Goal: Transaction & Acquisition: Register for event/course

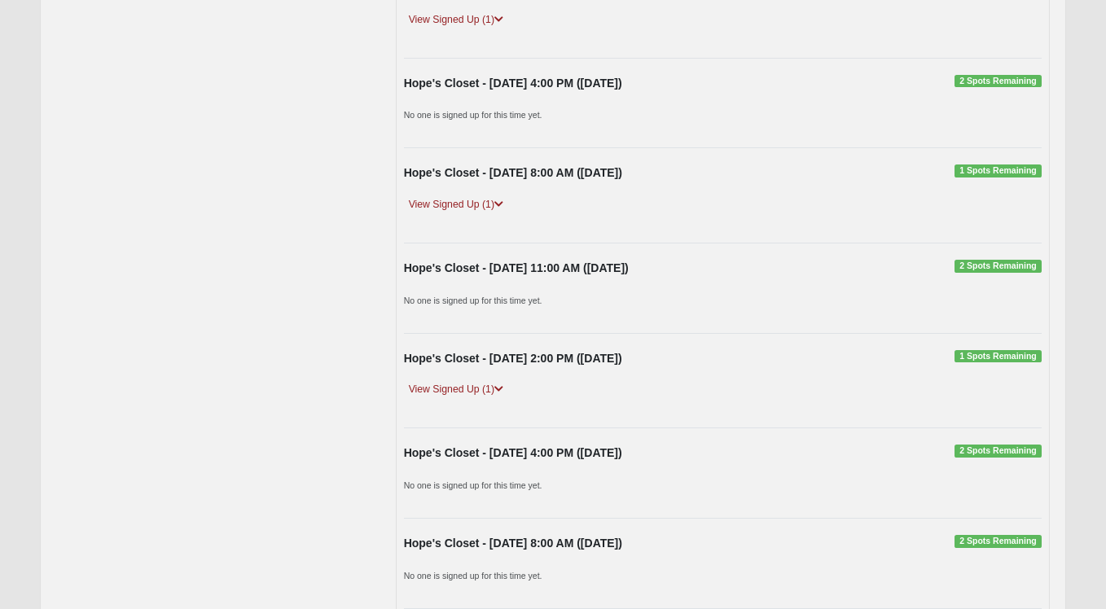
scroll to position [2958, 0]
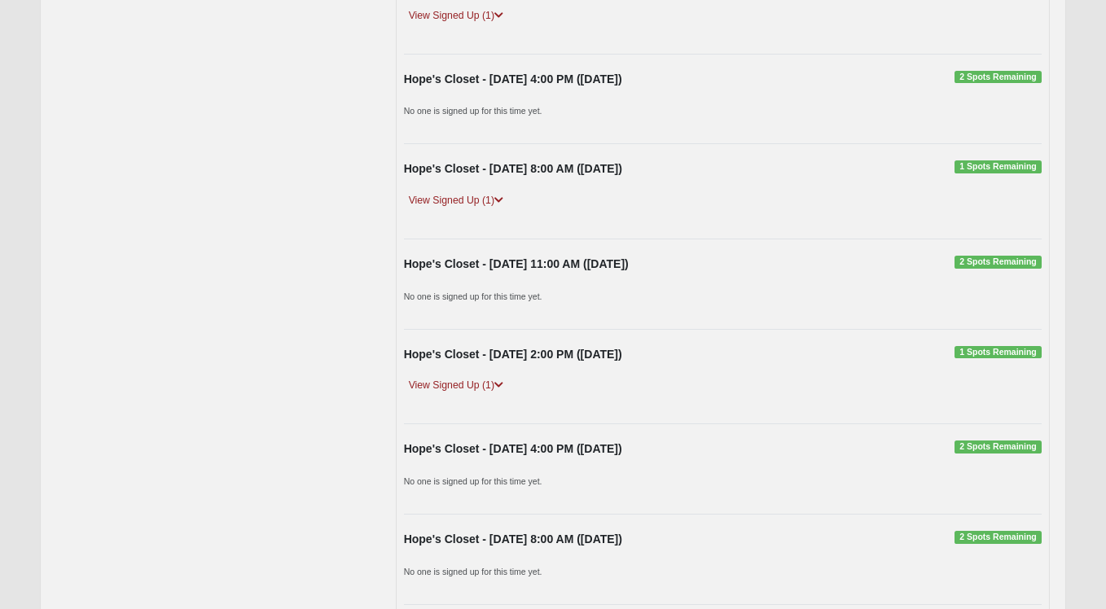
click at [997, 346] on span "1 Spots Remaining" at bounding box center [997, 352] width 87 height 13
click at [481, 377] on link "View Signed Up (1)" at bounding box center [456, 385] width 104 height 17
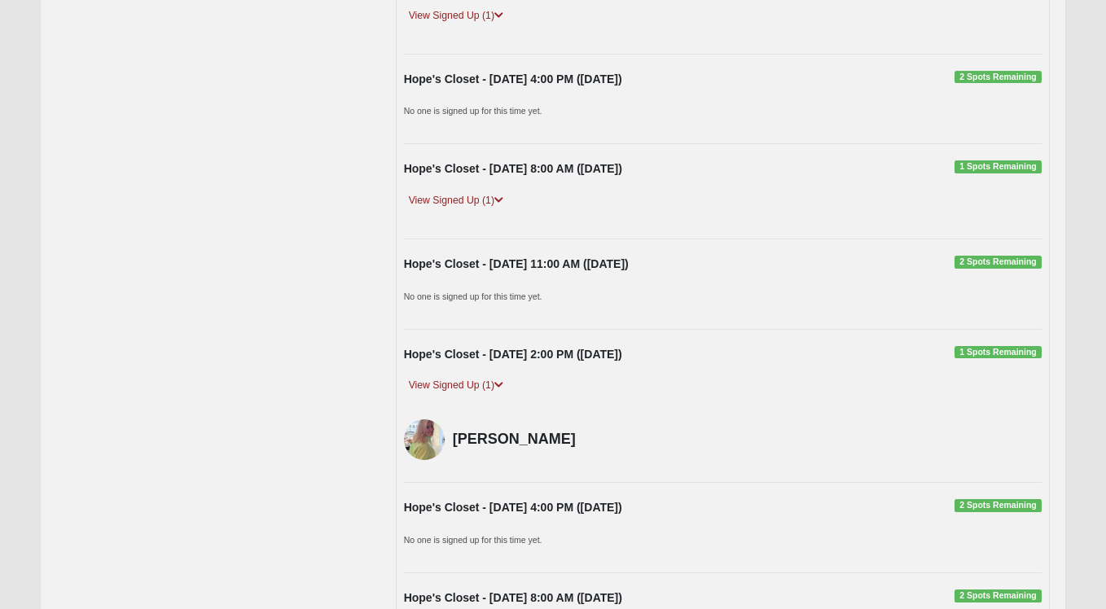
click at [975, 346] on span "1 Spots Remaining" at bounding box center [997, 352] width 87 height 13
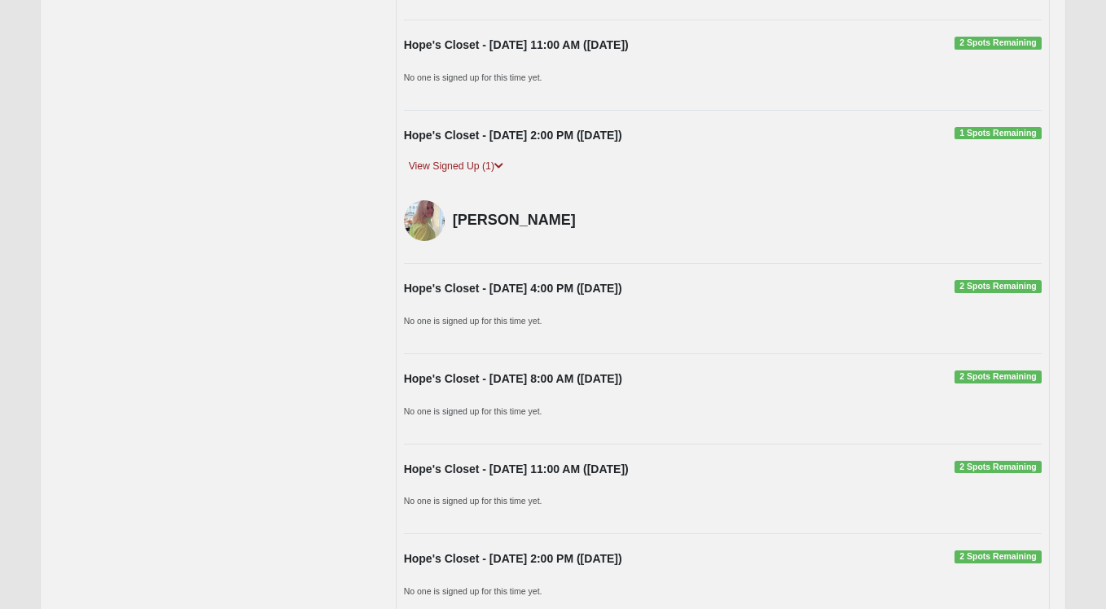
scroll to position [3178, 0]
click at [444, 128] on strong "Hope's Closet - [DATE] 2:00 PM ([DATE])" at bounding box center [513, 134] width 218 height 13
click at [1013, 126] on span "1 Spots Remaining" at bounding box center [997, 132] width 87 height 13
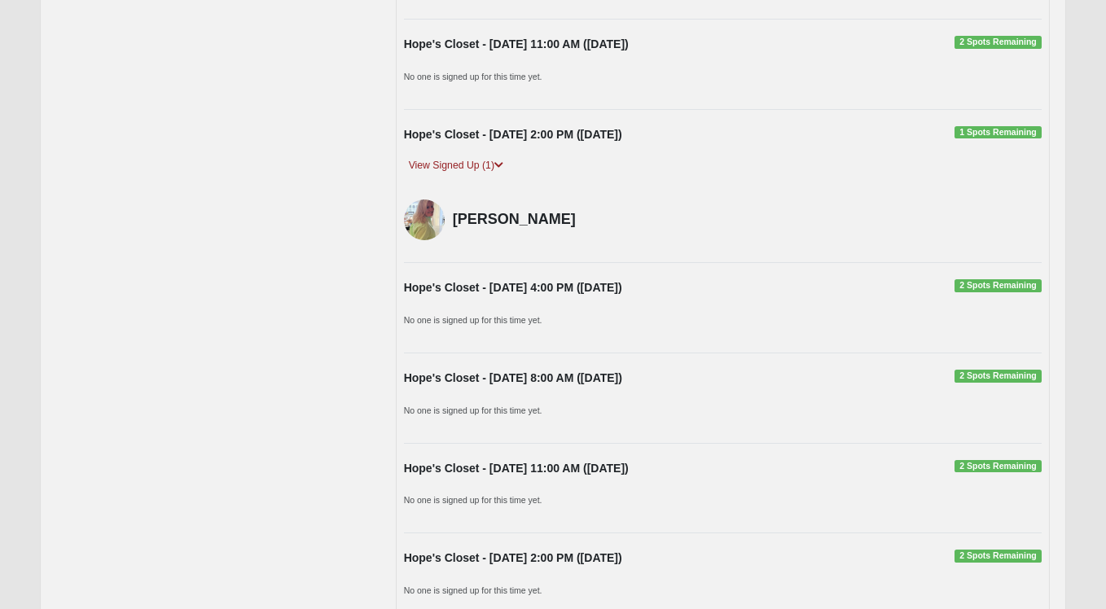
click at [1013, 126] on span "1 Spots Remaining" at bounding box center [997, 132] width 87 height 13
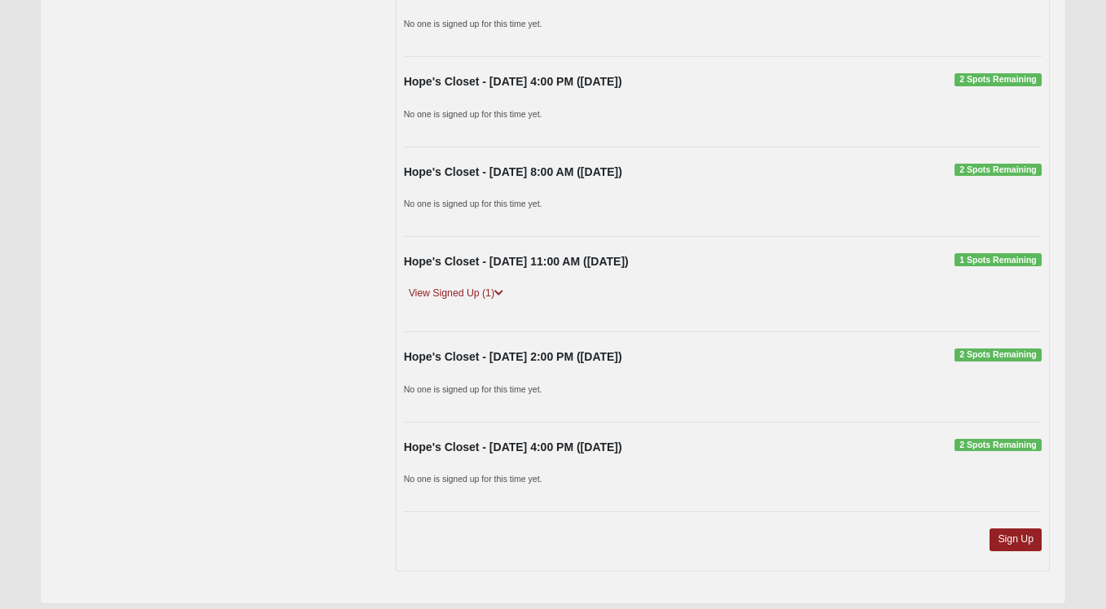
scroll to position [7768, 0]
click at [1016, 529] on link "Sign Up" at bounding box center [1015, 540] width 52 height 22
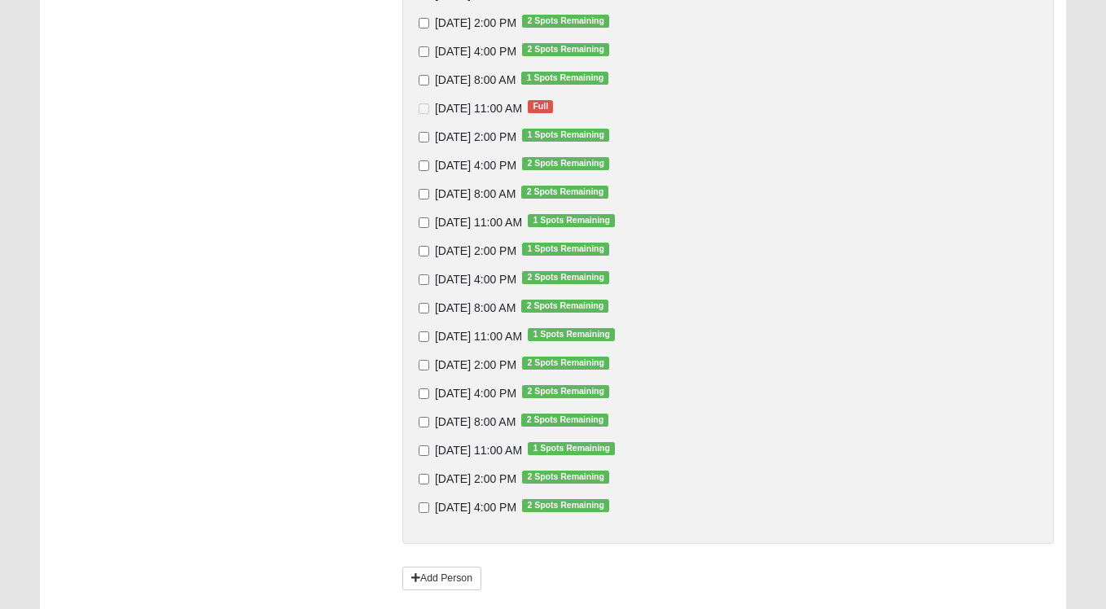
scroll to position [2364, 0]
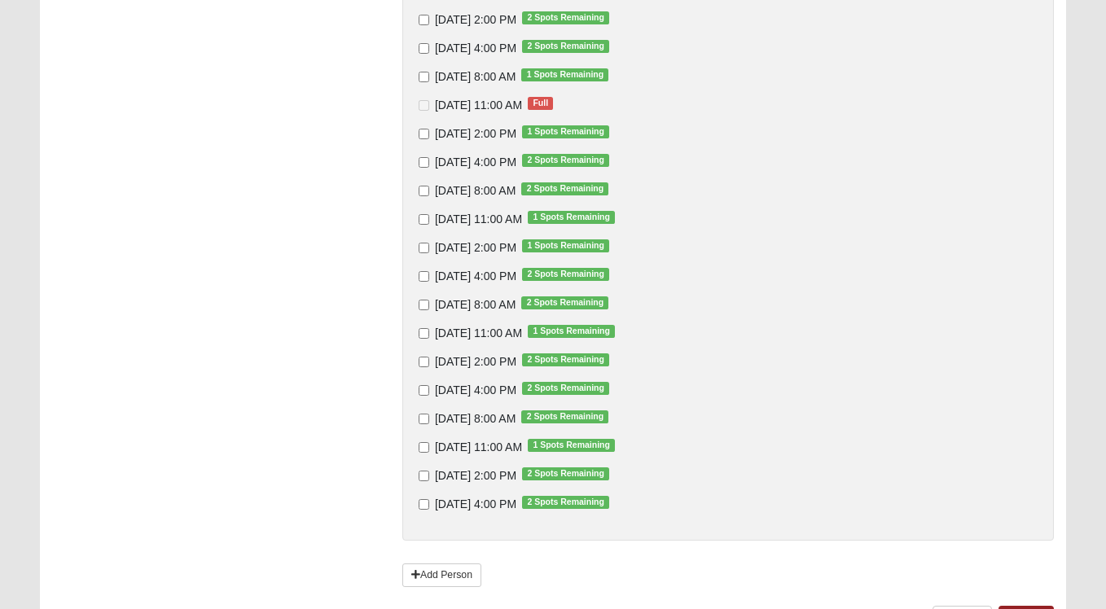
click at [422, 129] on input "[DATE] 2:00 PM 1 Spots Remaining" at bounding box center [424, 134] width 11 height 11
checkbox input "true"
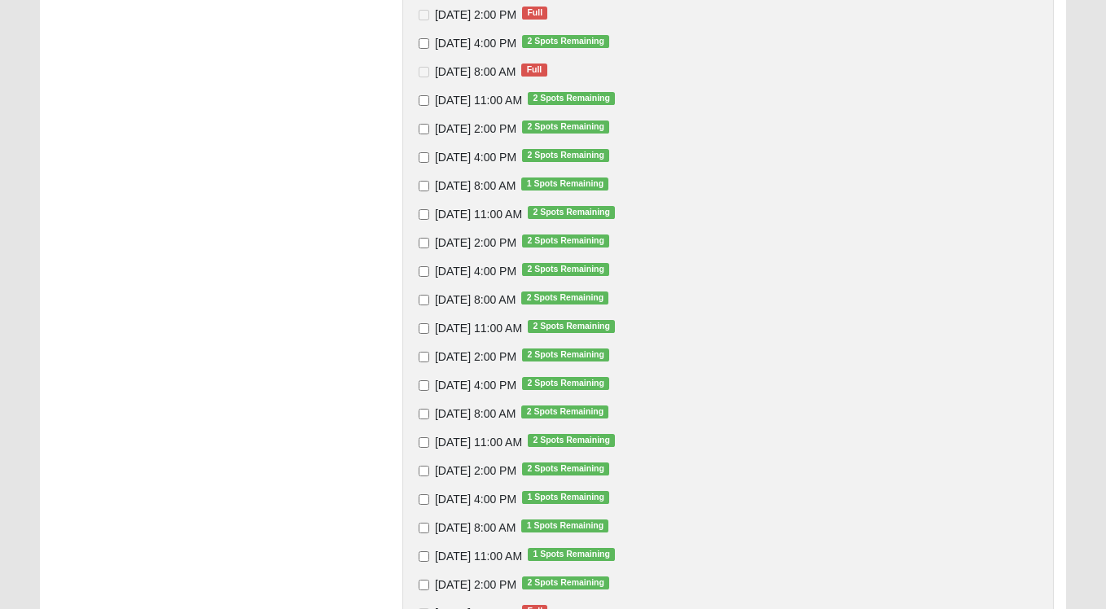
scroll to position [538, 0]
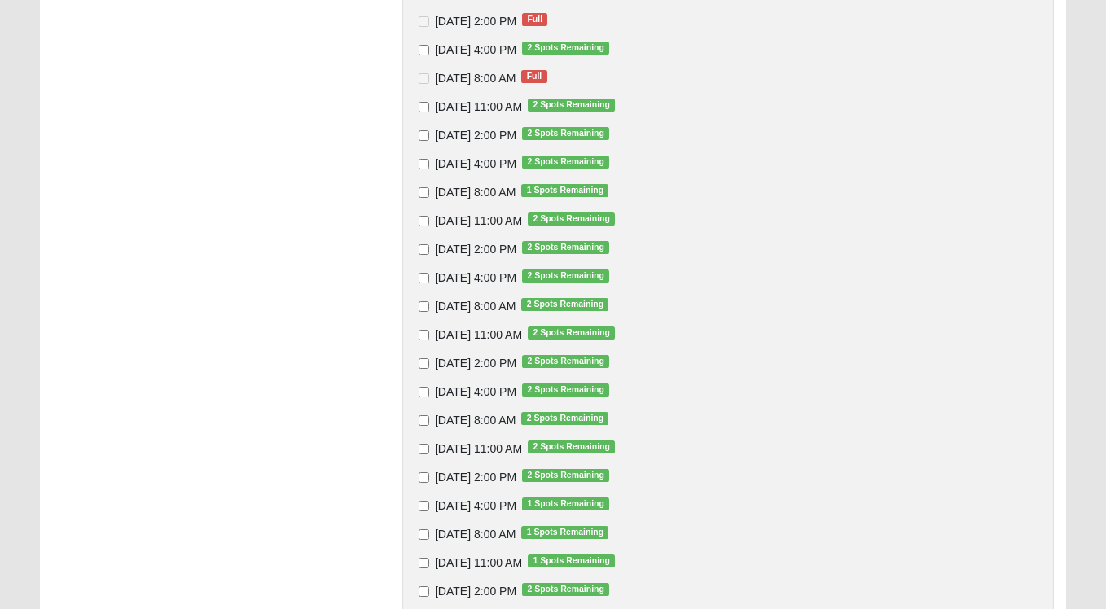
click at [423, 134] on input "[DATE] 2:00 PM 2 Spots Remaining" at bounding box center [424, 135] width 11 height 11
checkbox input "true"
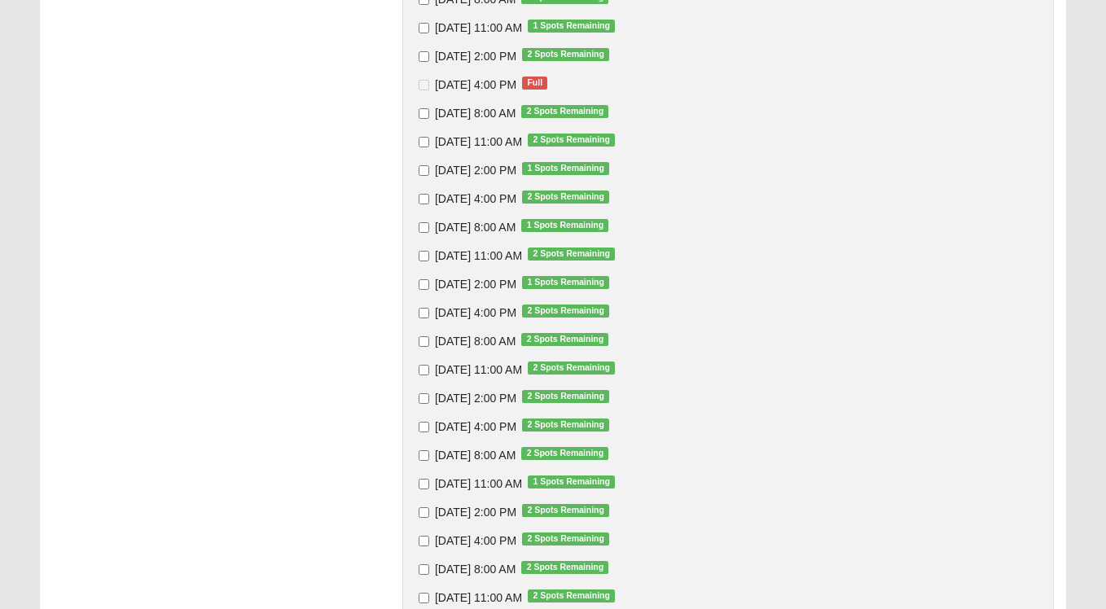
scroll to position [1076, 0]
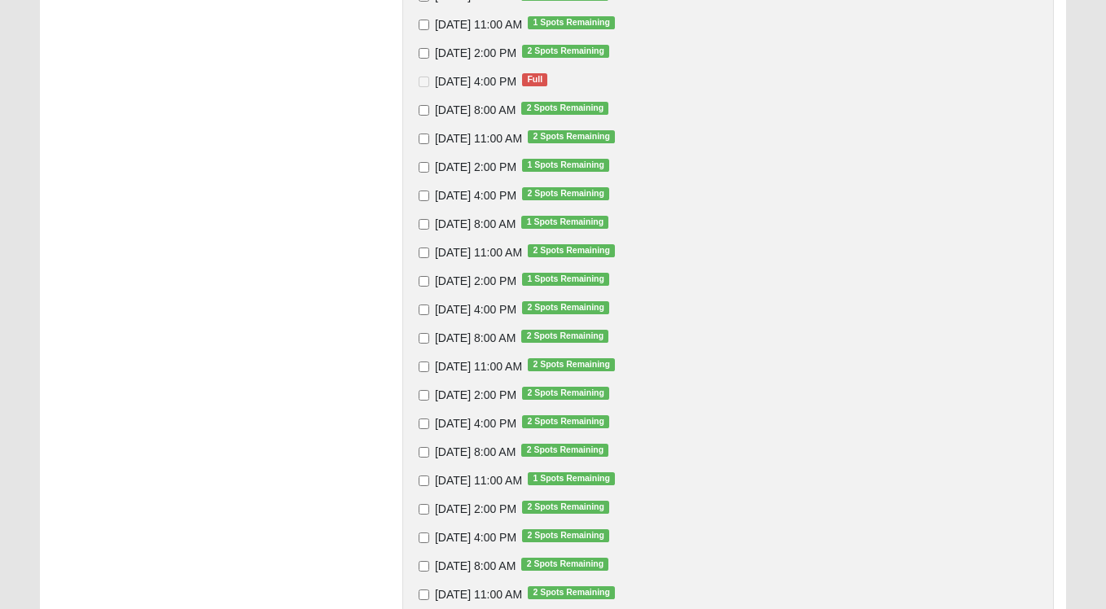
click at [422, 136] on input "10/15/2025 11:00 AM 2 Spots Remaining" at bounding box center [424, 139] width 11 height 11
checkbox input "true"
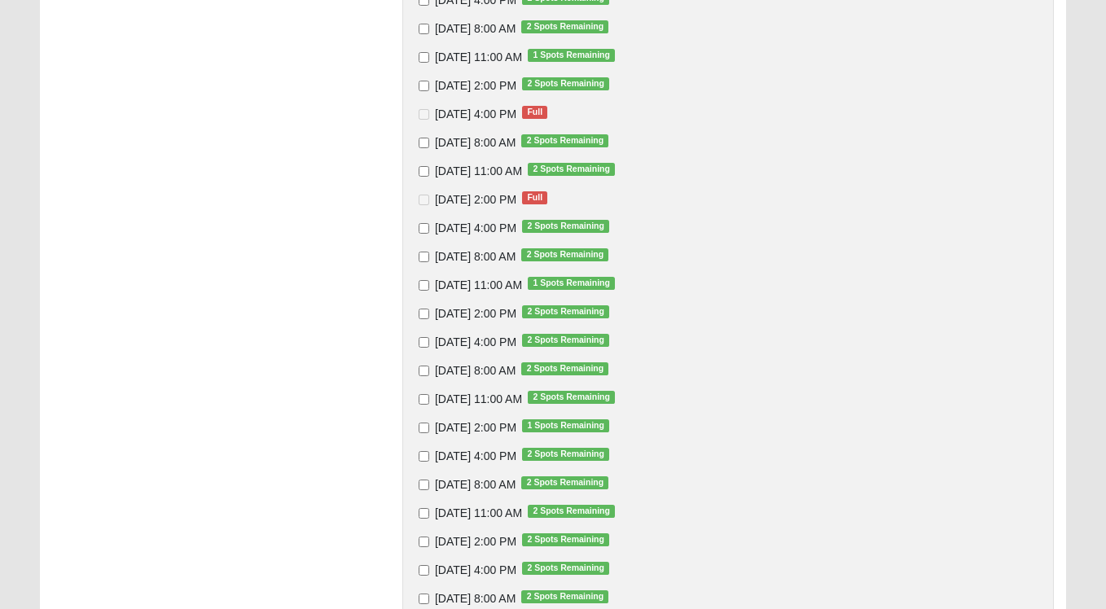
scroll to position [1727, 0]
click at [423, 85] on input "10/21/2025 2:00 PM 2 Spots Remaining" at bounding box center [424, 86] width 11 height 11
checkbox input "true"
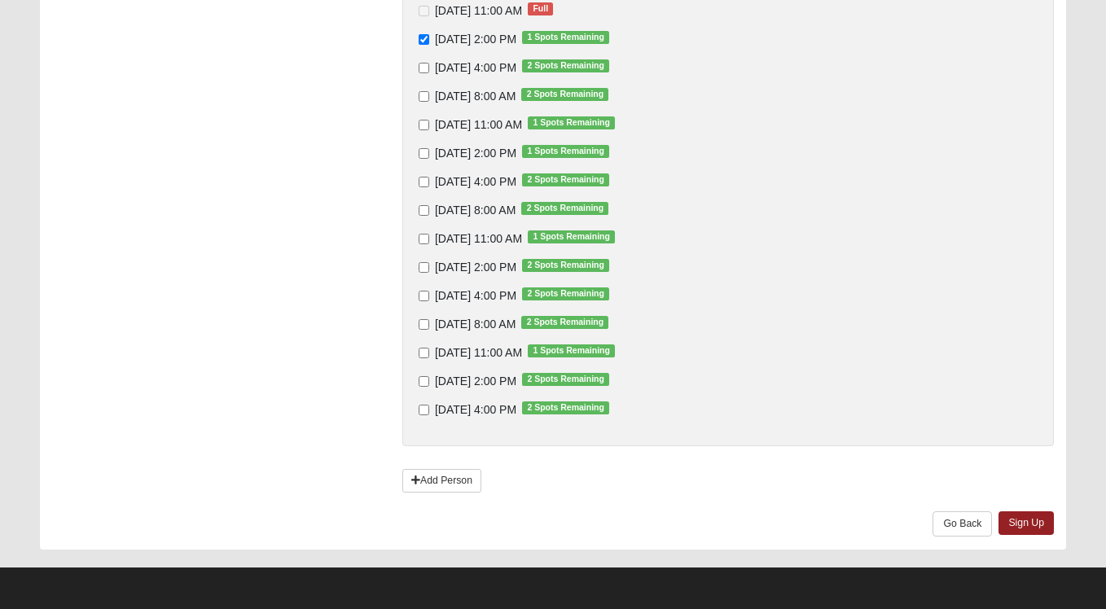
scroll to position [2457, 0]
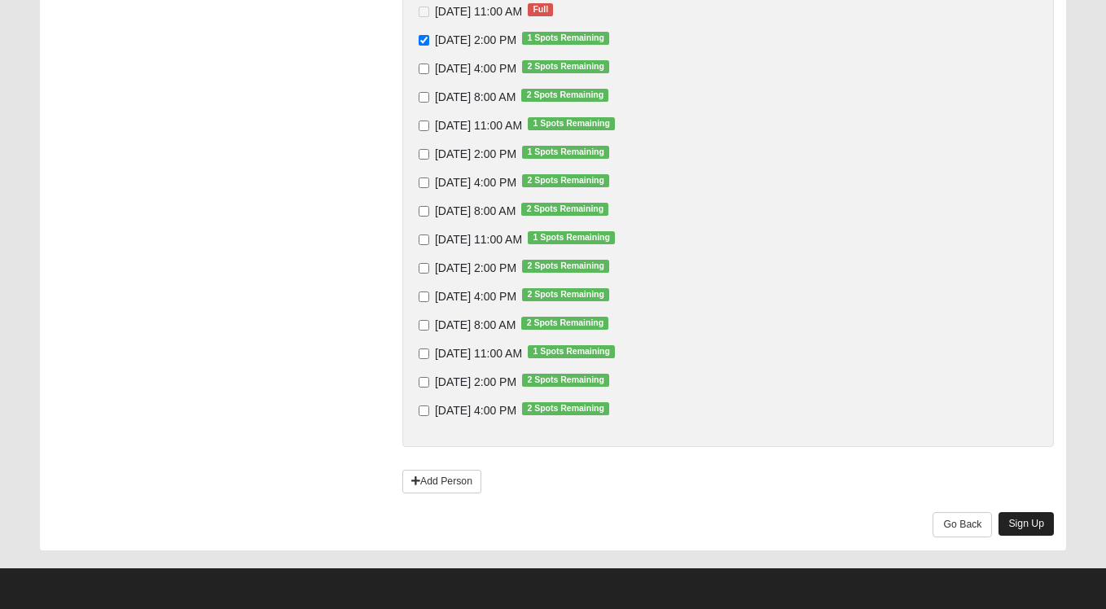
click at [1045, 528] on link "Sign Up" at bounding box center [1025, 524] width 55 height 24
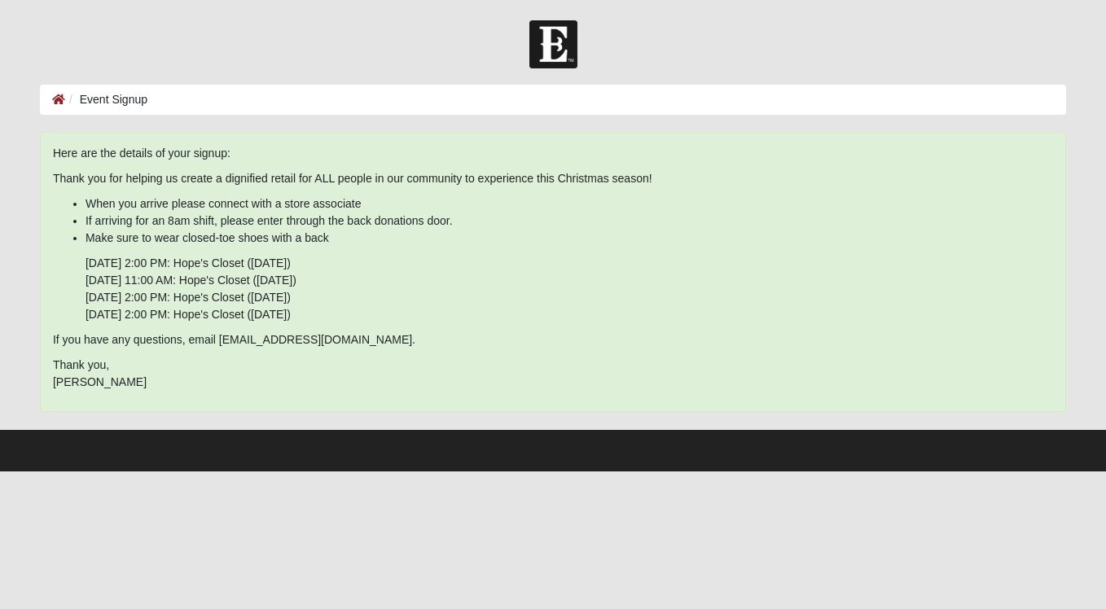
scroll to position [0, 0]
